Goal: Transaction & Acquisition: Purchase product/service

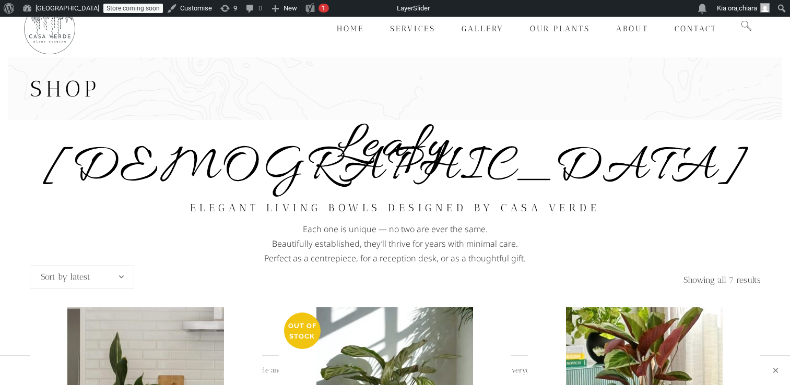
scroll to position [29, 0]
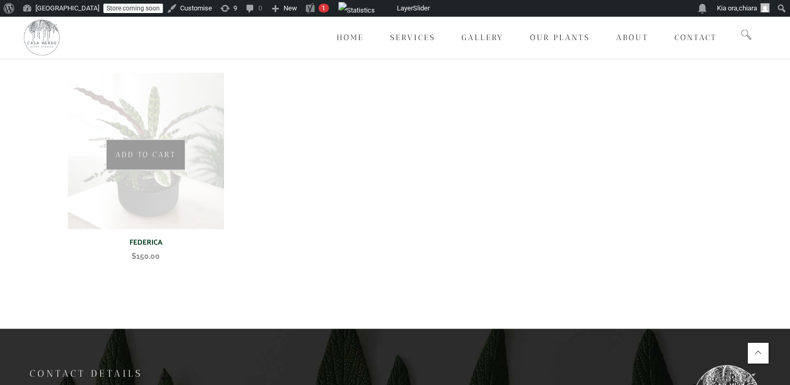
scroll to position [669, 0]
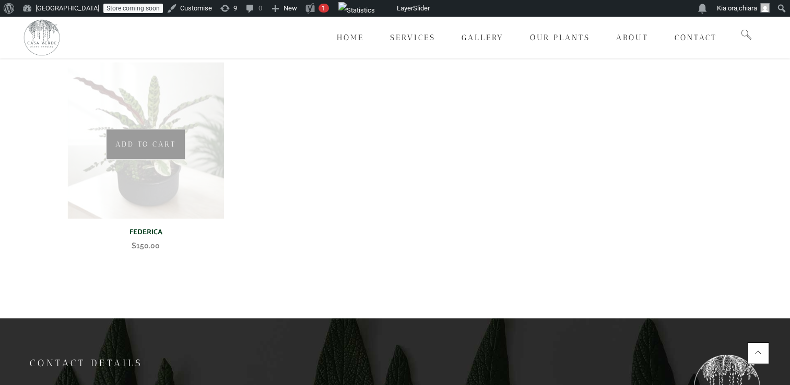
click at [151, 146] on img at bounding box center [145, 140] width 157 height 157
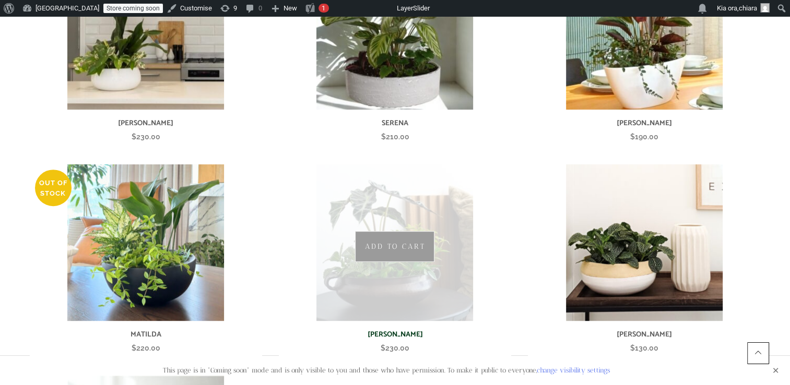
scroll to position [349, 0]
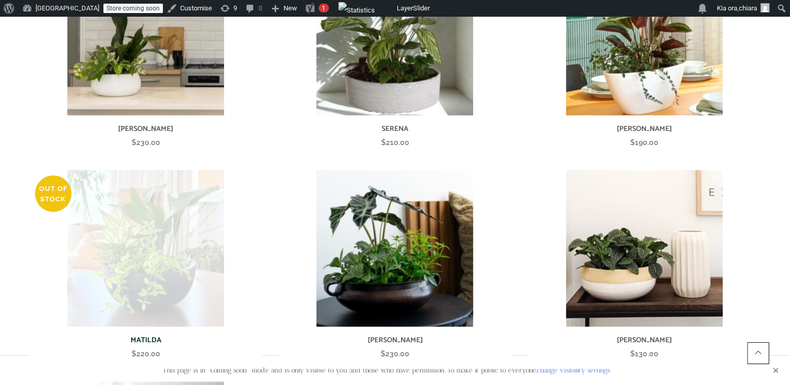
click at [166, 258] on img at bounding box center [145, 248] width 157 height 157
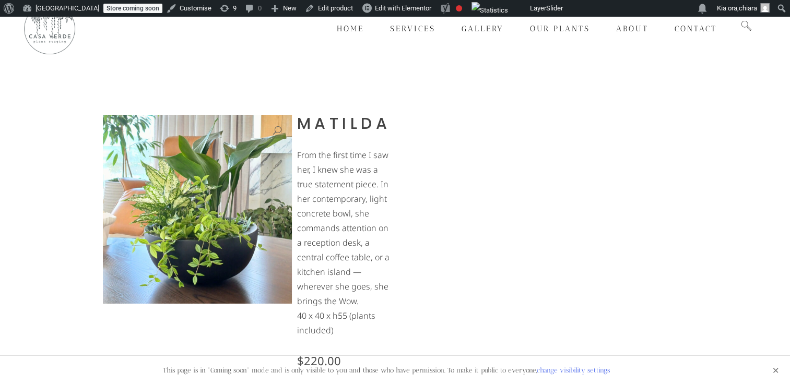
scroll to position [3, 0]
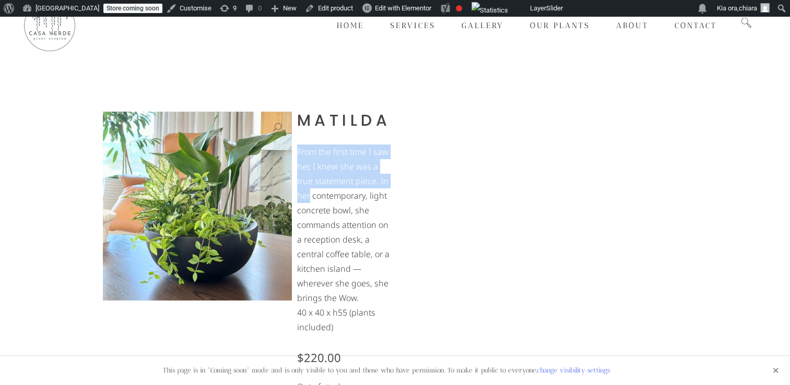
drag, startPoint x: 789, startPoint y: 99, endPoint x: 789, endPoint y: 181, distance: 82.0
drag, startPoint x: 789, startPoint y: 181, endPoint x: 669, endPoint y: 176, distance: 119.7
click at [669, 177] on div "MATILDA From the first time I saw her, I knew she was a true statement piece. I…" at bounding box center [395, 251] width 595 height 288
click at [708, 142] on section "MATILDA From the first time I saw her, I knew she was a true statement piece. I…" at bounding box center [395, 224] width 775 height 340
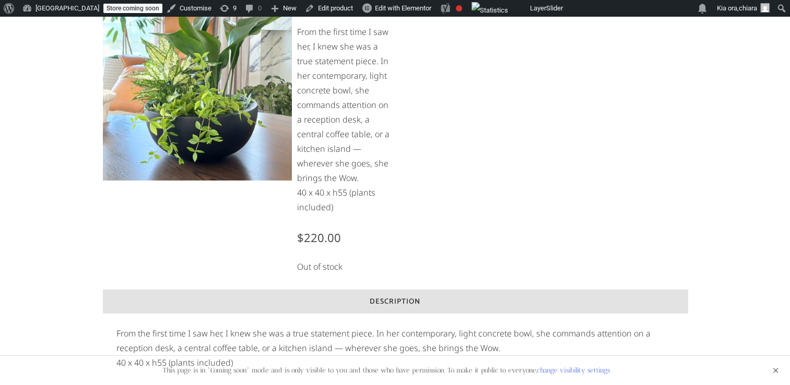
scroll to position [0, 0]
